Goal: Information Seeking & Learning: Learn about a topic

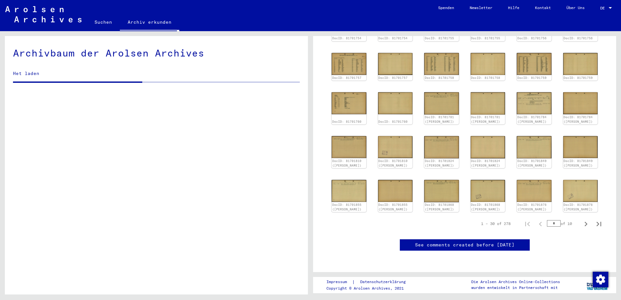
scroll to position [325, 0]
click at [583, 220] on icon "Next page" at bounding box center [585, 224] width 9 height 9
type input "*"
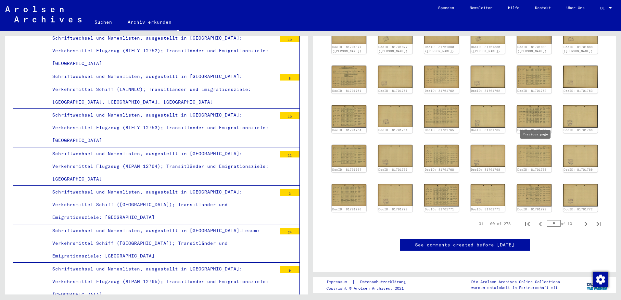
click at [540, 220] on icon "Previous page" at bounding box center [540, 224] width 9 height 9
type input "*"
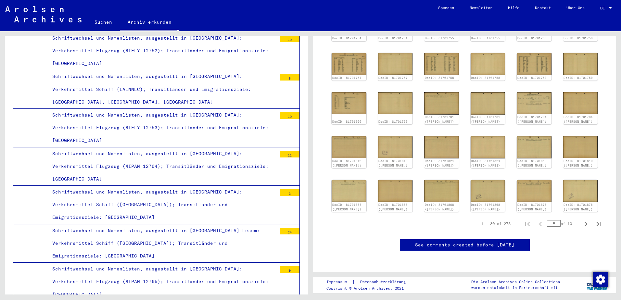
scroll to position [433, 0]
click at [598, 220] on icon "Last page" at bounding box center [598, 224] width 9 height 9
type input "**"
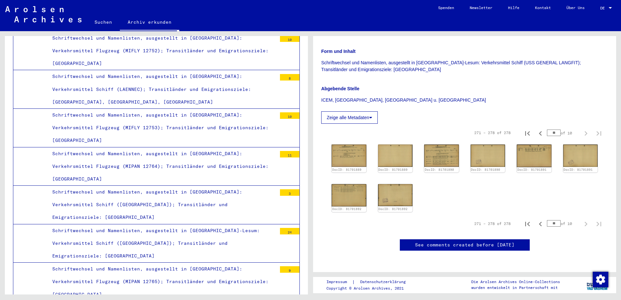
scroll to position [108, 0]
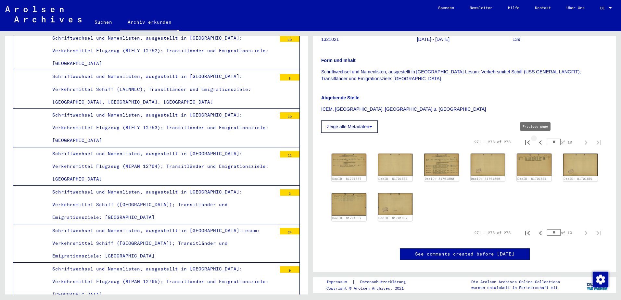
click at [541, 145] on button "Previous page" at bounding box center [540, 141] width 13 height 13
type input "*"
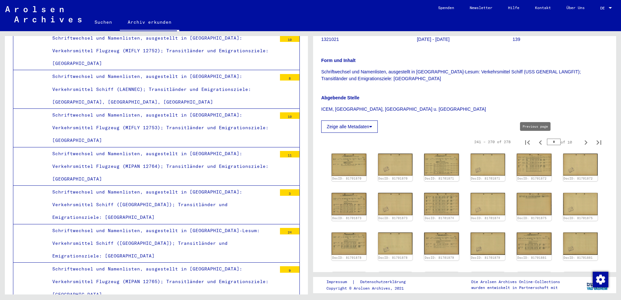
click at [536, 142] on icon "Previous page" at bounding box center [540, 142] width 9 height 9
type input "*"
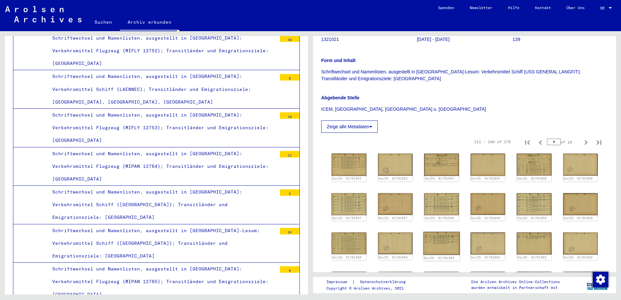
click at [451, 243] on img at bounding box center [441, 243] width 36 height 23
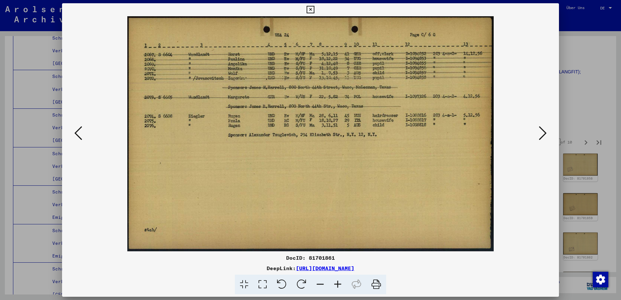
click at [80, 134] on icon at bounding box center [78, 133] width 8 height 16
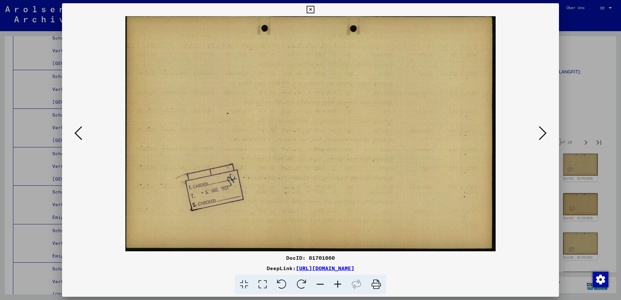
click at [80, 134] on icon at bounding box center [78, 133] width 8 height 16
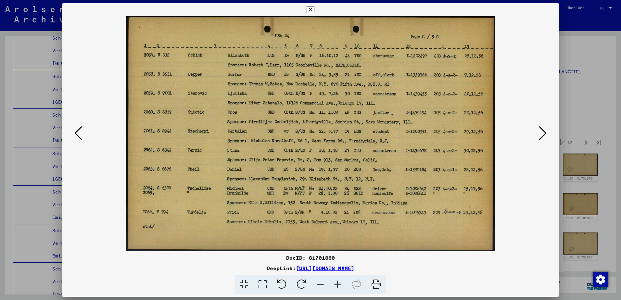
click at [80, 134] on icon at bounding box center [78, 133] width 8 height 16
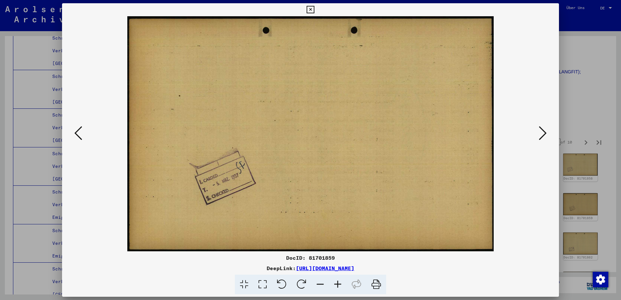
click at [80, 134] on icon at bounding box center [78, 133] width 8 height 16
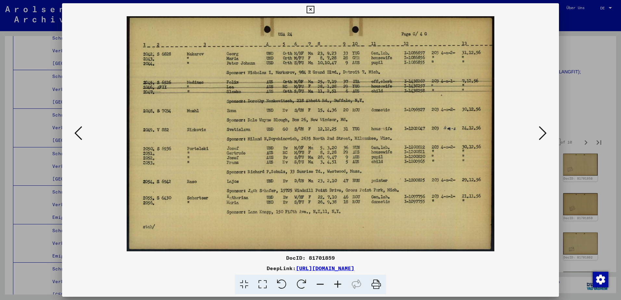
click at [80, 134] on icon at bounding box center [78, 133] width 8 height 16
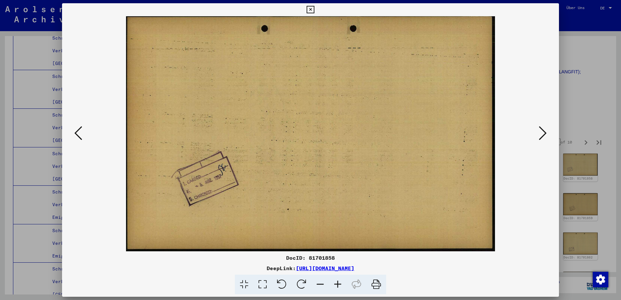
click at [80, 134] on icon at bounding box center [78, 133] width 8 height 16
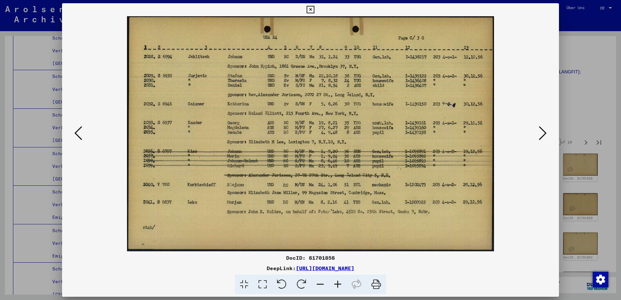
click at [80, 134] on icon at bounding box center [78, 133] width 8 height 16
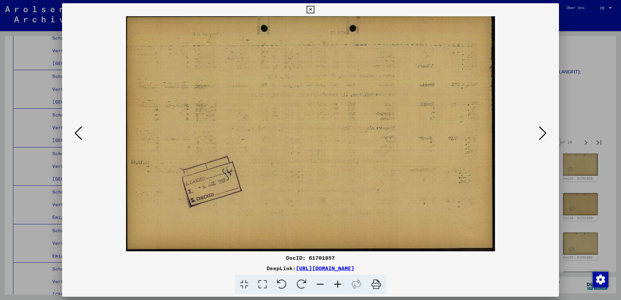
click at [80, 134] on icon at bounding box center [78, 133] width 8 height 16
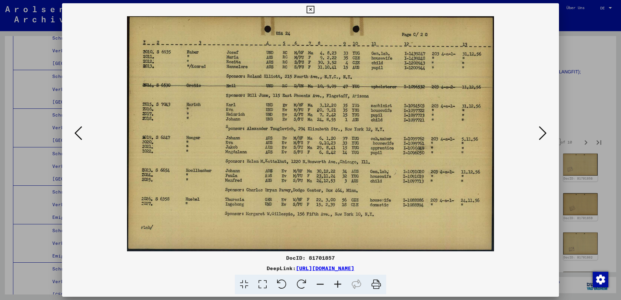
click at [80, 134] on icon at bounding box center [78, 133] width 8 height 16
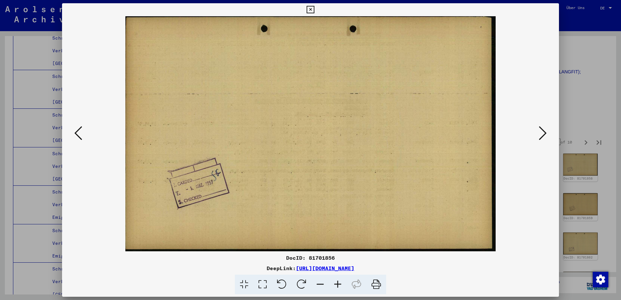
click at [80, 134] on icon at bounding box center [78, 133] width 8 height 16
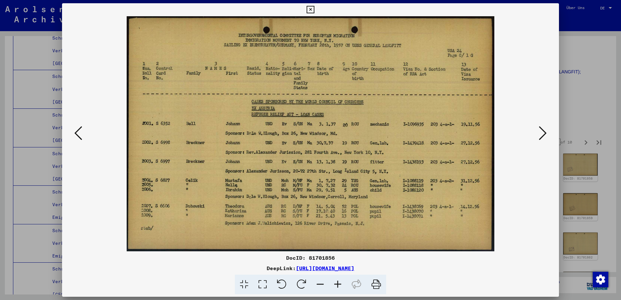
click at [571, 118] on div at bounding box center [310, 150] width 621 height 300
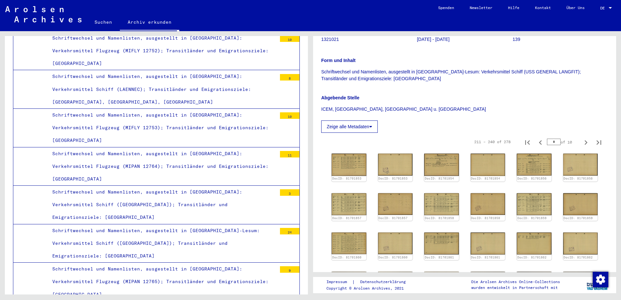
scroll to position [0, 0]
